Goal: Transaction & Acquisition: Subscribe to service/newsletter

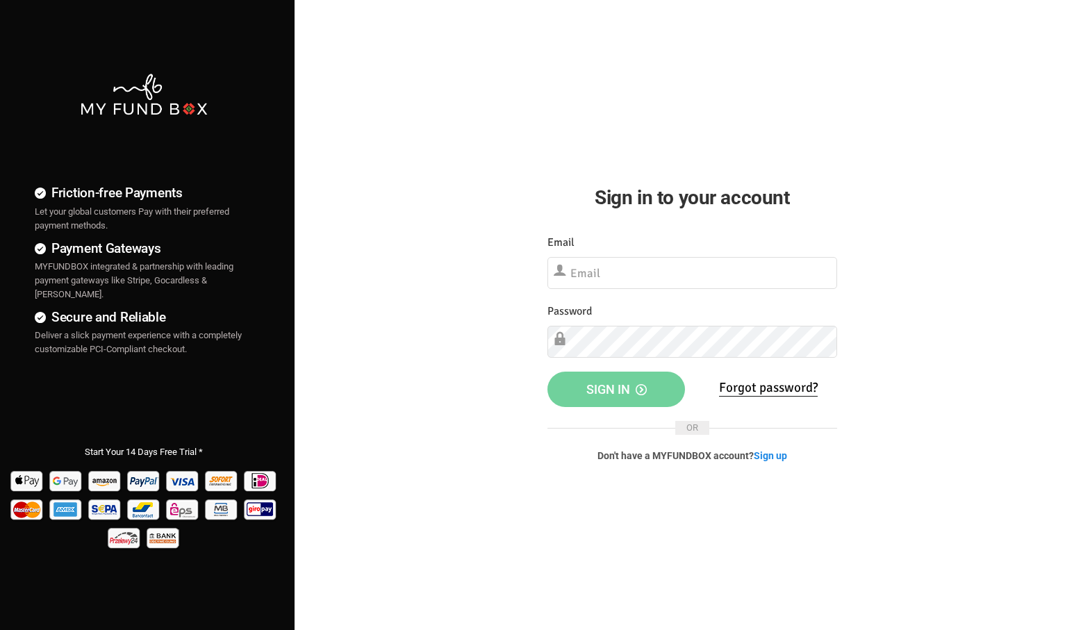
click at [569, 242] on label "Email" at bounding box center [560, 242] width 27 height 17
click at [565, 267] on icon at bounding box center [560, 270] width 14 height 14
click at [597, 273] on input "text" at bounding box center [692, 273] width 290 height 32
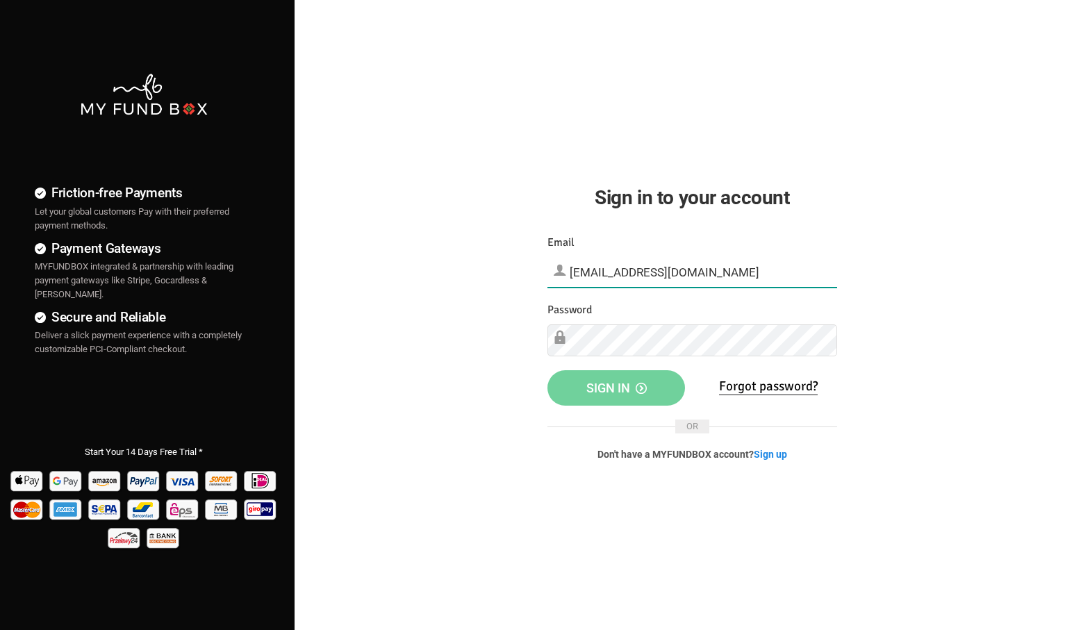
type input "[EMAIL_ADDRESS][DOMAIN_NAME]"
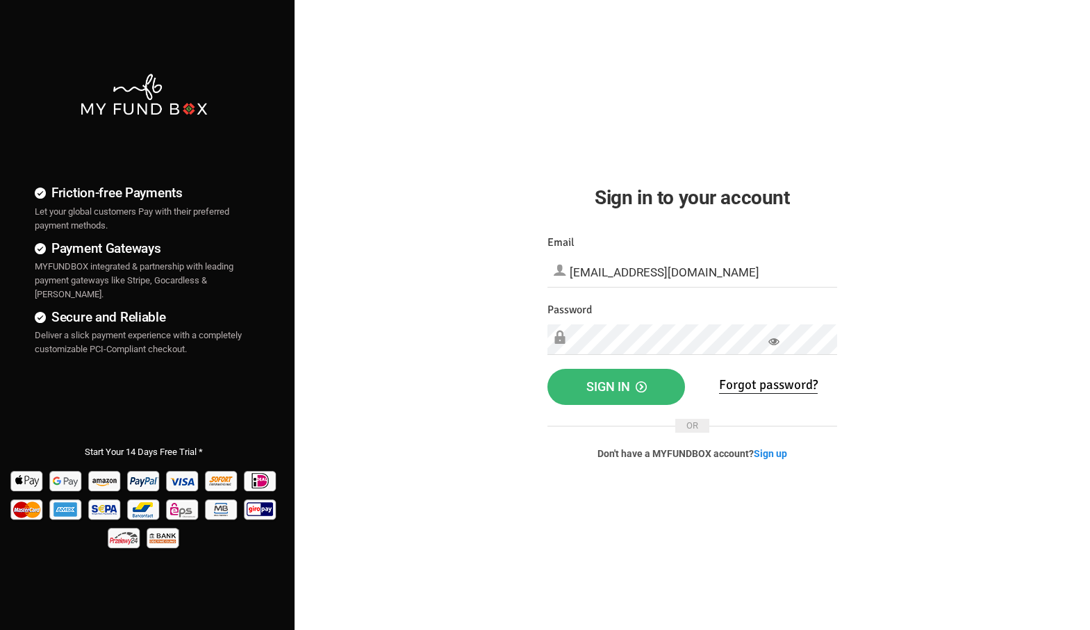
click at [630, 384] on span "Sign in" at bounding box center [616, 386] width 60 height 15
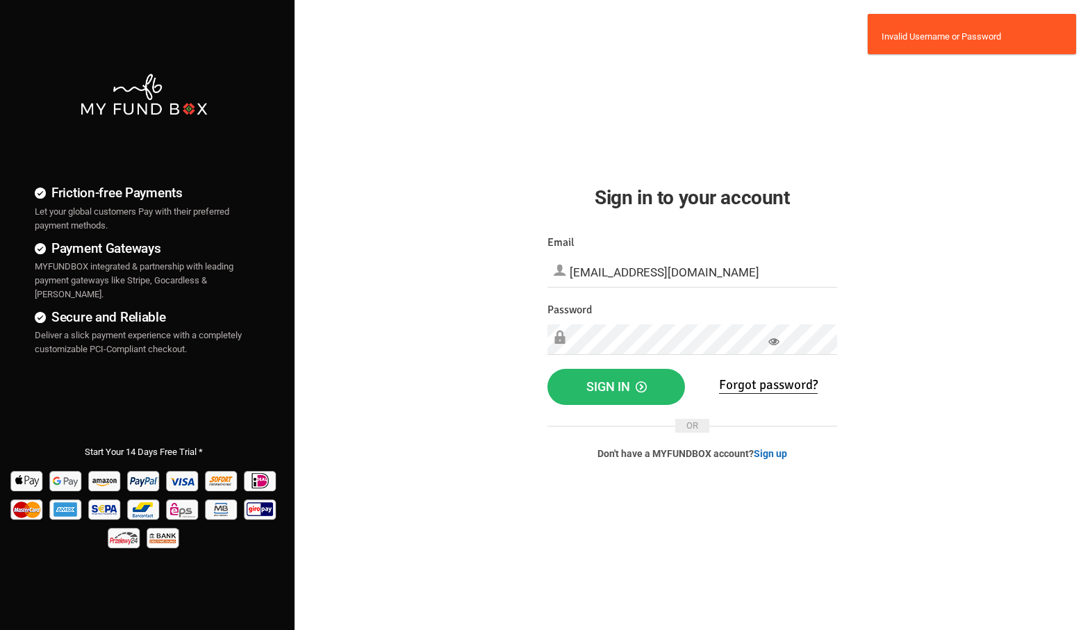
click at [768, 451] on link "Sign up" at bounding box center [770, 453] width 33 height 11
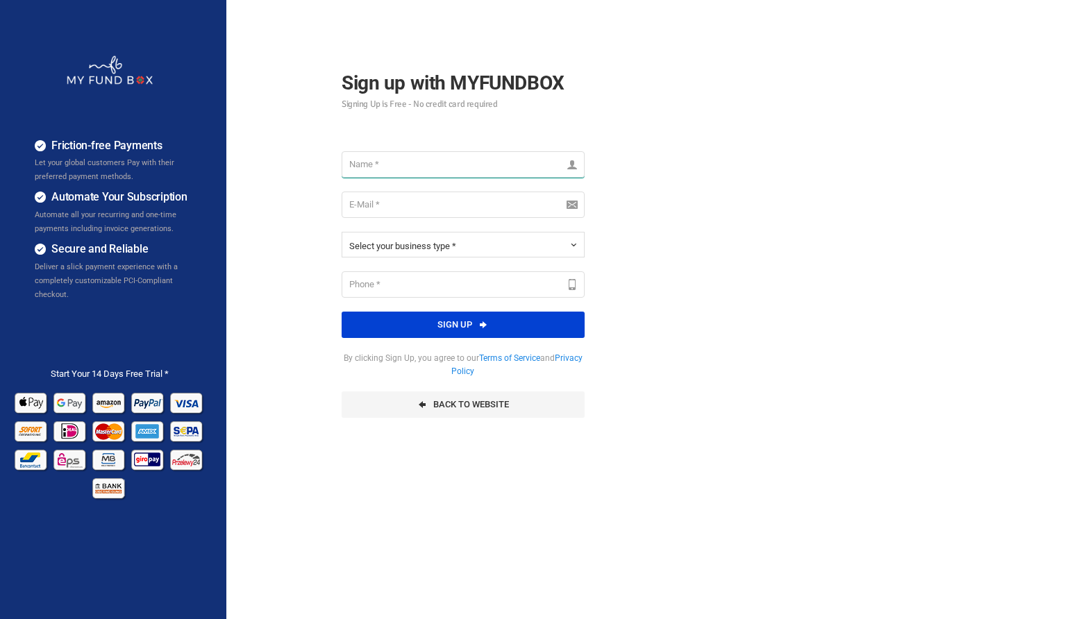
click at [388, 160] on input "text" at bounding box center [463, 164] width 243 height 26
type input "palestine bowling center"
click at [372, 198] on input "email" at bounding box center [463, 205] width 243 height 26
type input "[EMAIL_ADDRESS][DOMAIN_NAME]"
type input "9033735438"
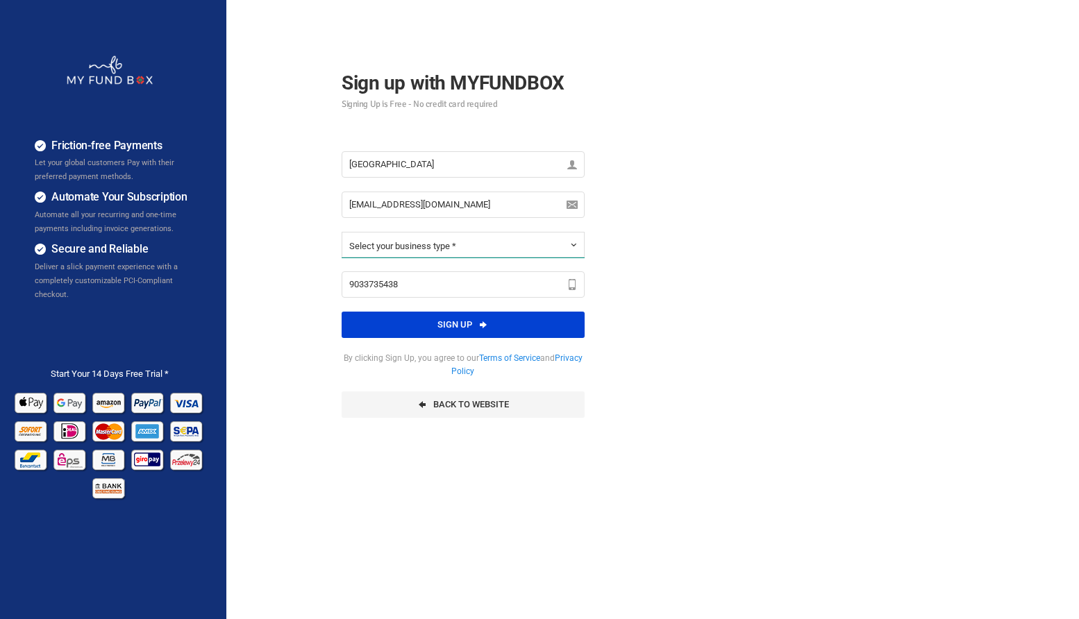
click at [574, 245] on b "button" at bounding box center [571, 245] width 11 height 11
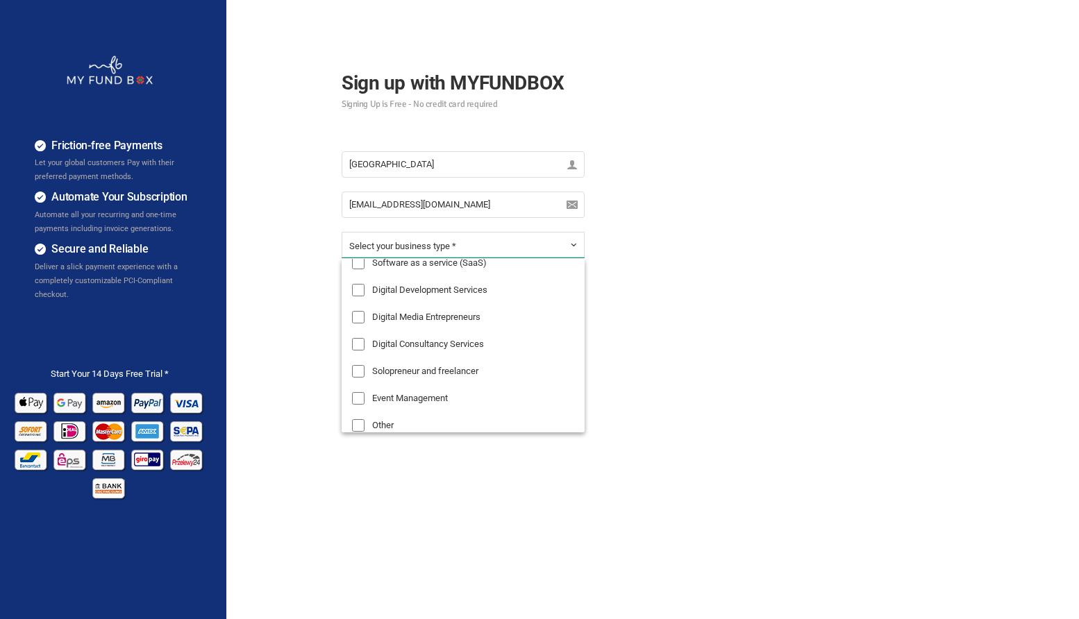
scroll to position [151, 0]
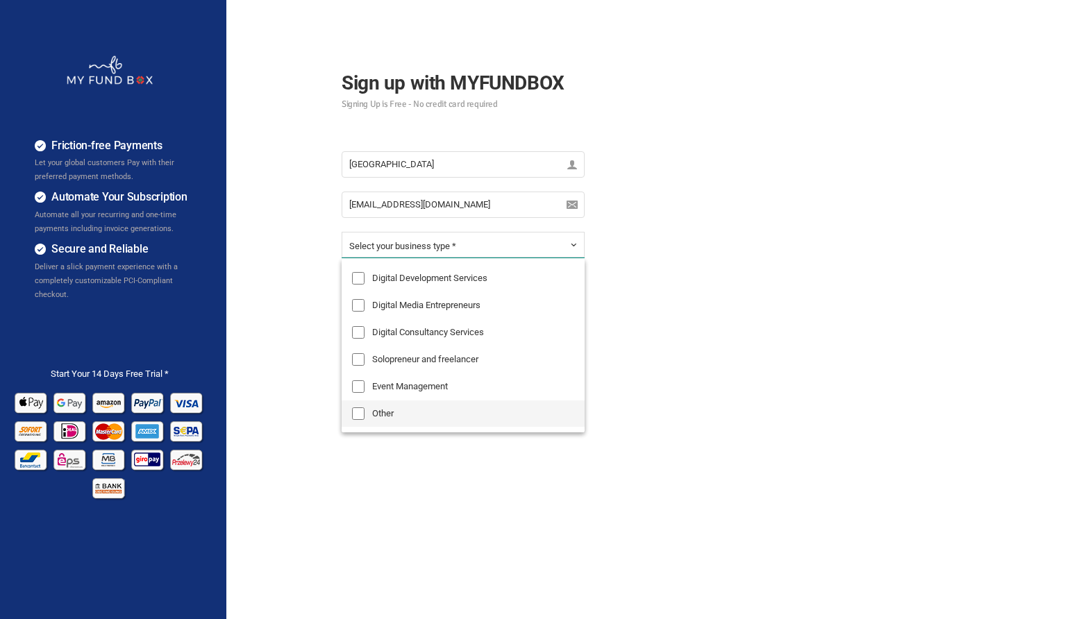
click at [359, 415] on input "Other" at bounding box center [358, 414] width 13 height 13
checkbox input "true"
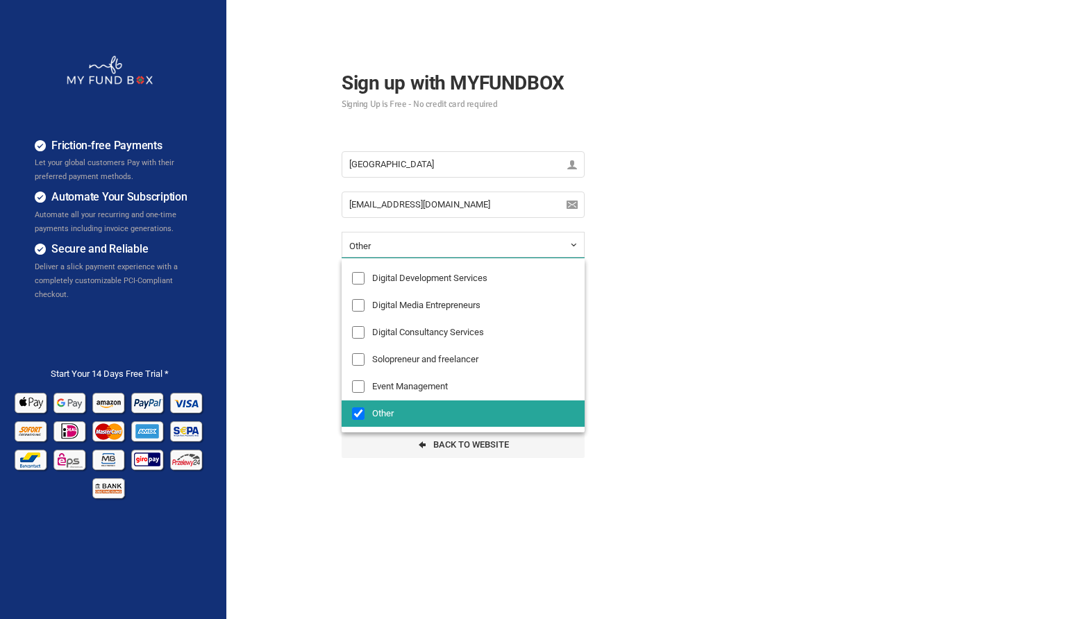
scroll to position [200, 0]
click at [640, 330] on div "Friction-free Payments Let your global customers Pay with their preferred payme…" at bounding box center [539, 347] width 1093 height 694
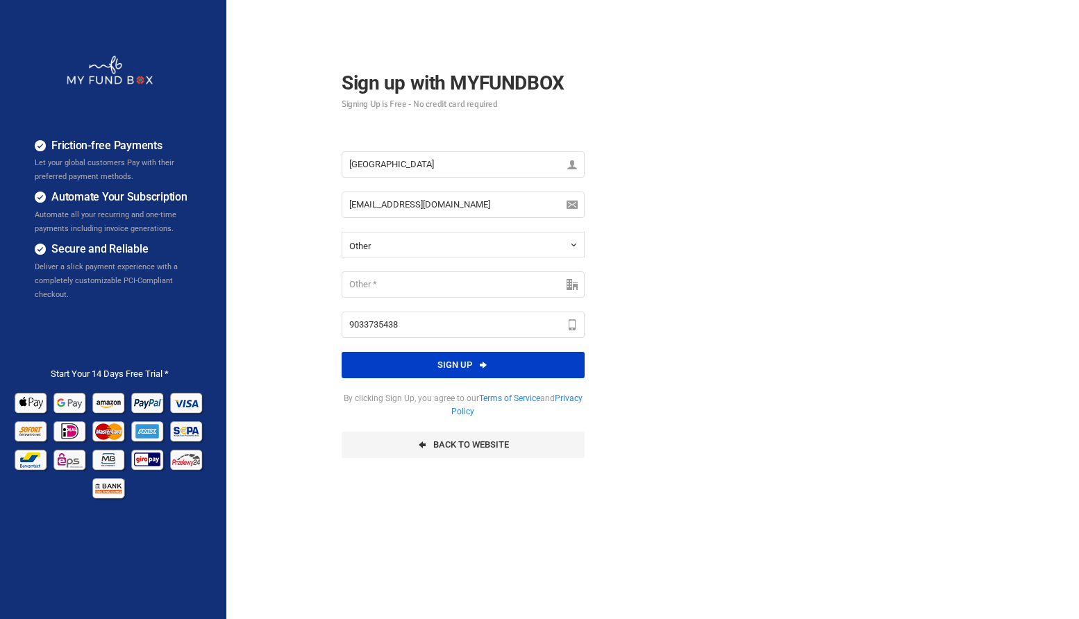
click at [468, 367] on button "Sign up" at bounding box center [463, 365] width 243 height 26
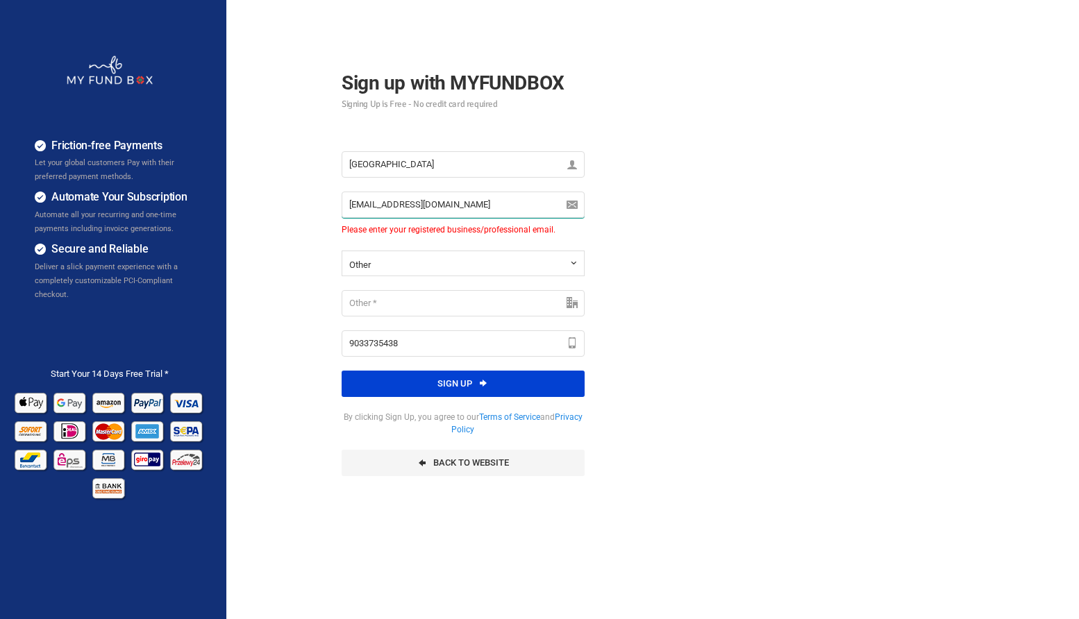
click at [454, 202] on input "[EMAIL_ADDRESS][DOMAIN_NAME]" at bounding box center [463, 205] width 243 height 26
type input "bjaynep46@gmail.comj&lentertainment@embarqmail.com"
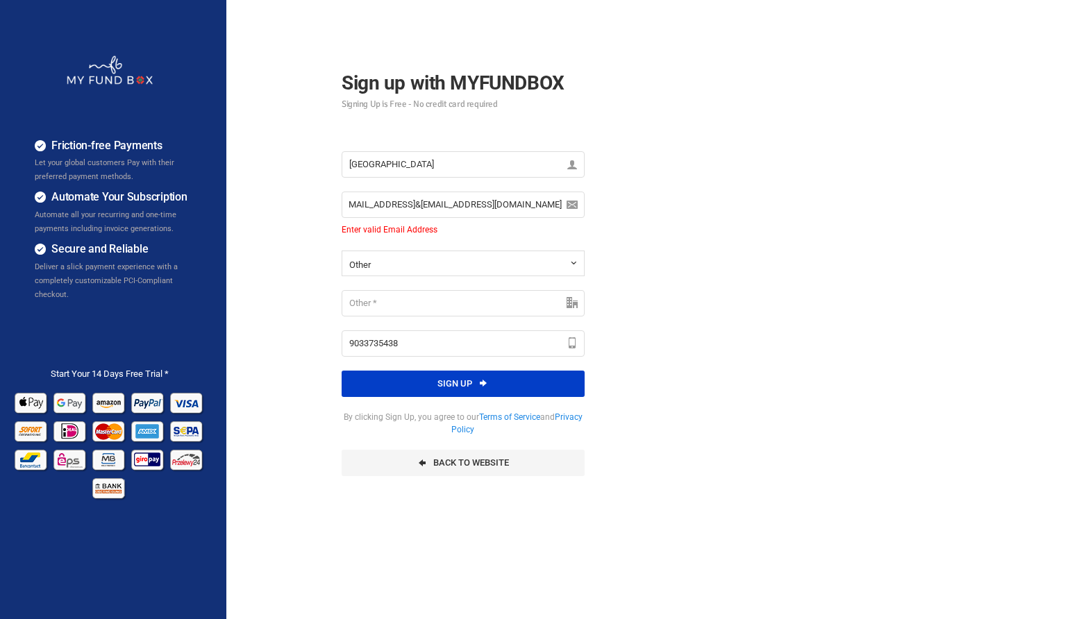
click at [465, 380] on button "Sign up" at bounding box center [463, 384] width 243 height 26
